Goal: Information Seeking & Learning: Learn about a topic

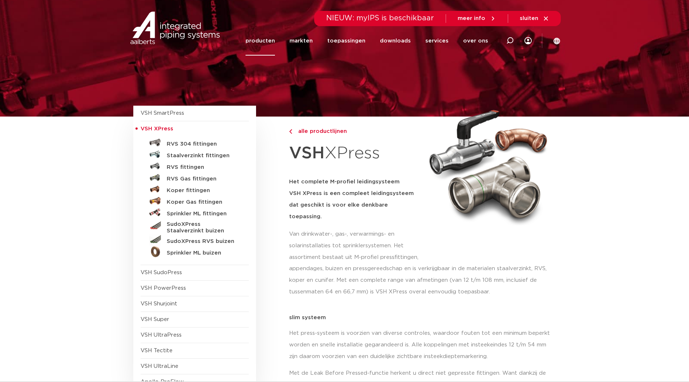
drag, startPoint x: 382, startPoint y: 156, endPoint x: 374, endPoint y: 156, distance: 8.0
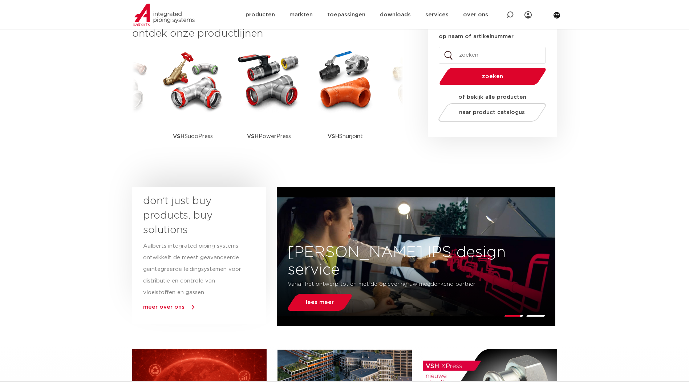
scroll to position [302, 0]
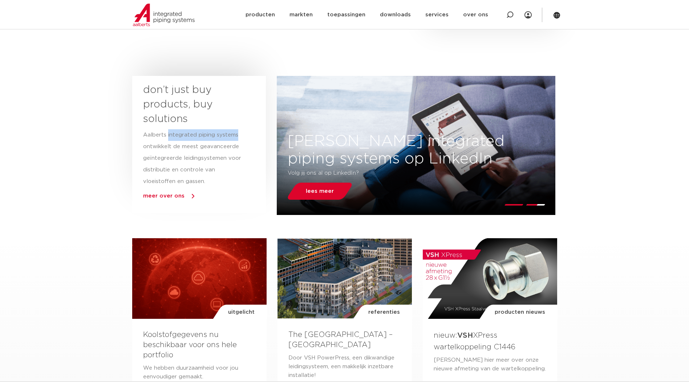
drag, startPoint x: 167, startPoint y: 136, endPoint x: 236, endPoint y: 137, distance: 69.4
click at [236, 137] on p "Aalberts integrated piping systems ontwikkelt de meest geavanceerde geïntegreer…" at bounding box center [192, 158] width 99 height 58
drag, startPoint x: 236, startPoint y: 137, endPoint x: 231, endPoint y: 135, distance: 5.2
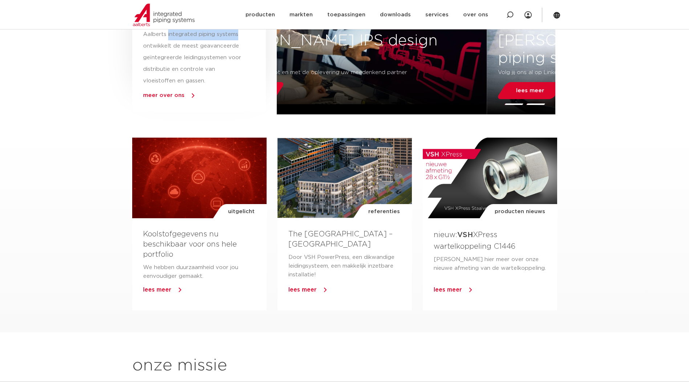
scroll to position [424, 0]
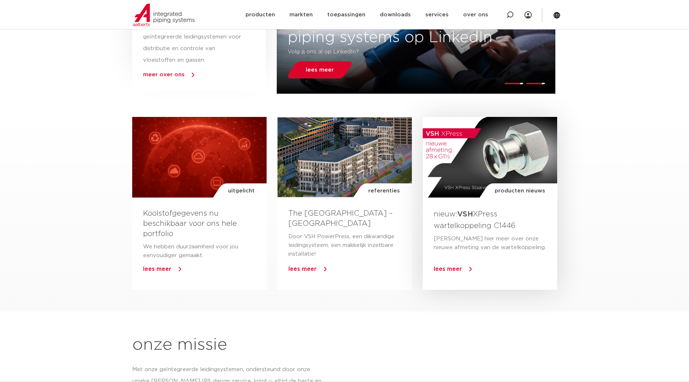
click at [505, 174] on div "producten nieuws" at bounding box center [490, 157] width 134 height 81
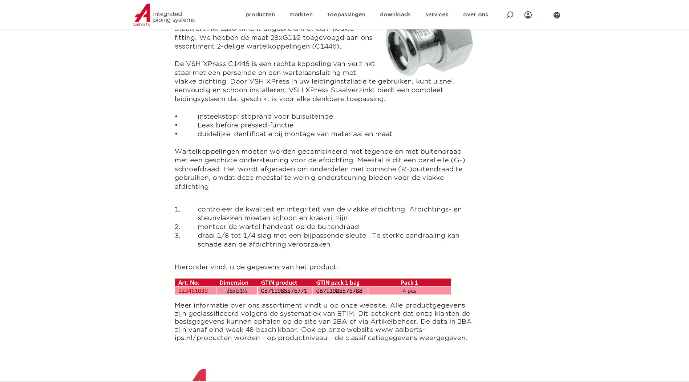
scroll to position [302, 0]
